Goal: Navigation & Orientation: Go to known website

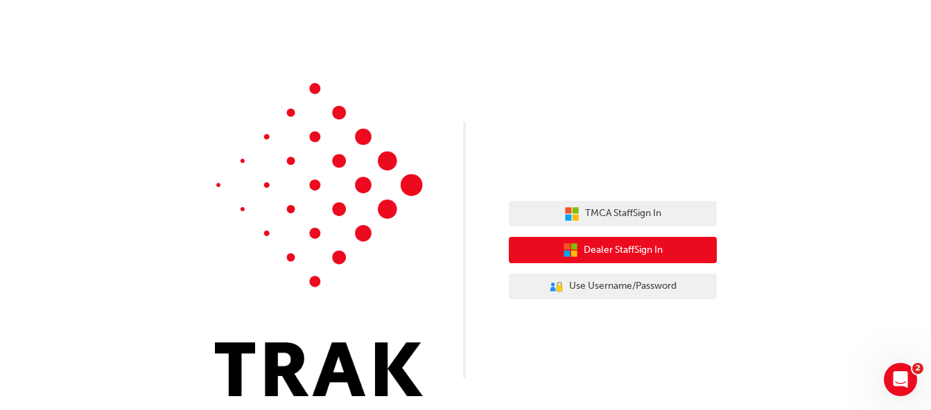
click at [683, 254] on button "Dealer Staff Sign In" at bounding box center [613, 250] width 208 height 26
